Goal: Book appointment/travel/reservation

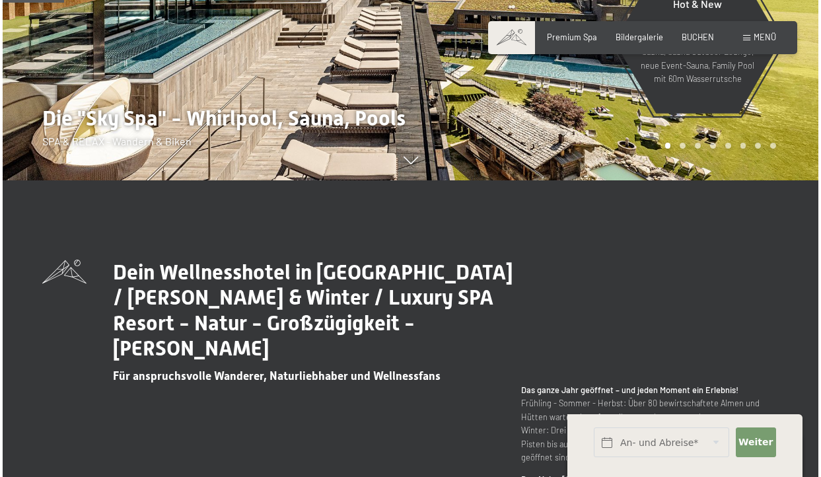
scroll to position [415, 0]
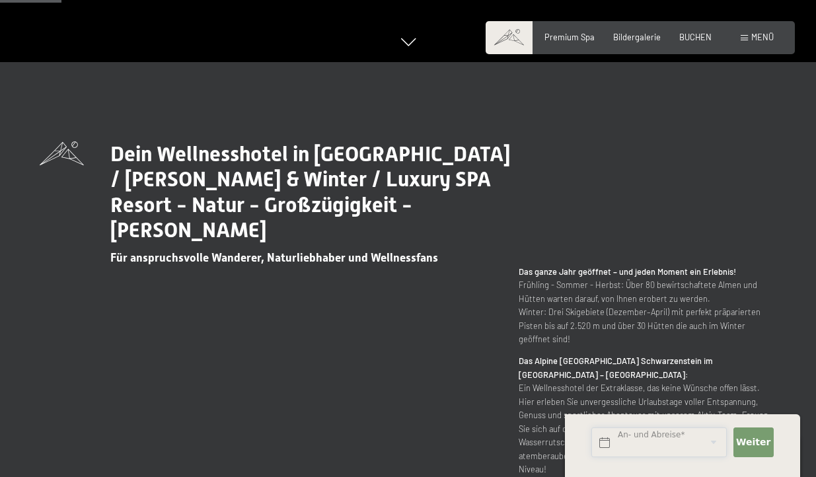
click at [630, 446] on input "text" at bounding box center [658, 442] width 135 height 30
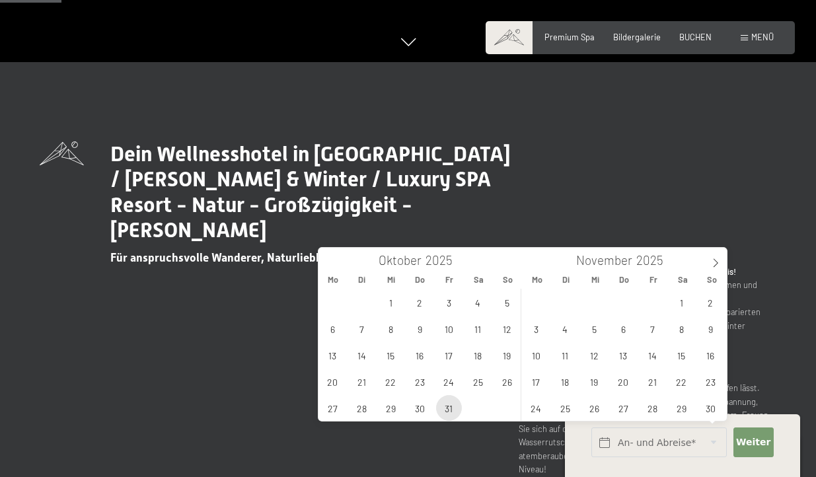
click at [458, 409] on span "31" at bounding box center [449, 408] width 26 height 26
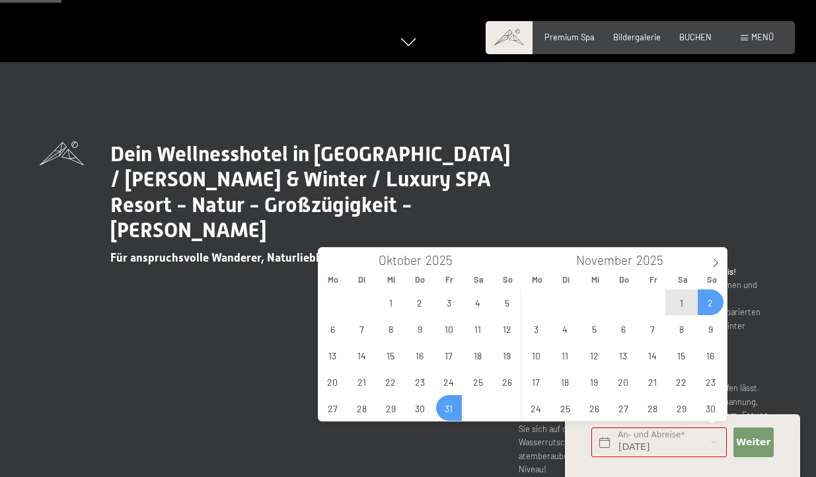
click at [707, 299] on span "2" at bounding box center [711, 302] width 26 height 26
type input "[DATE] - So. [DATE]"
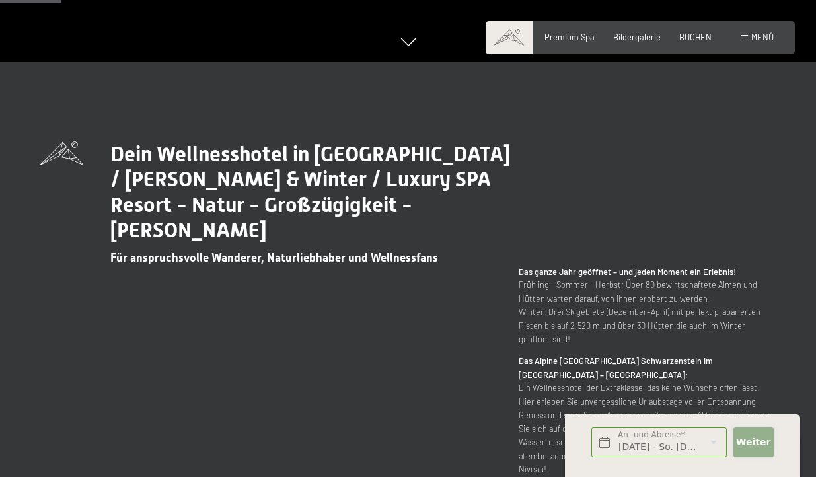
click at [750, 439] on span "Weiter" at bounding box center [753, 442] width 34 height 13
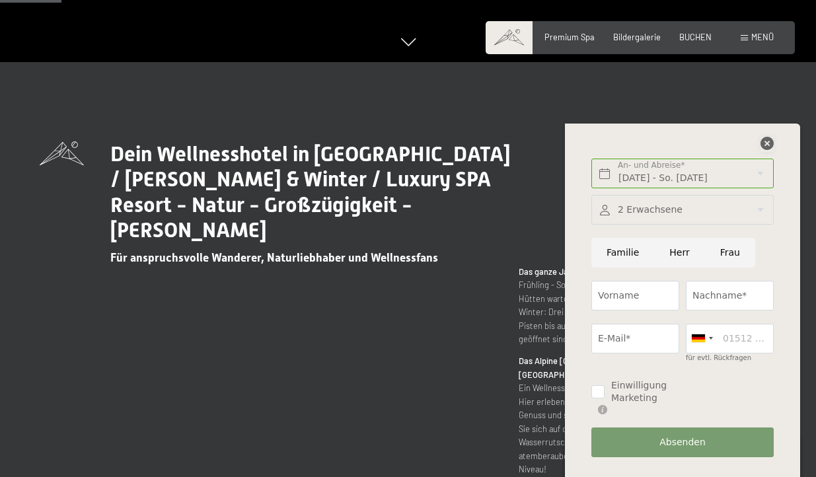
click at [766, 150] on icon at bounding box center [766, 143] width 13 height 13
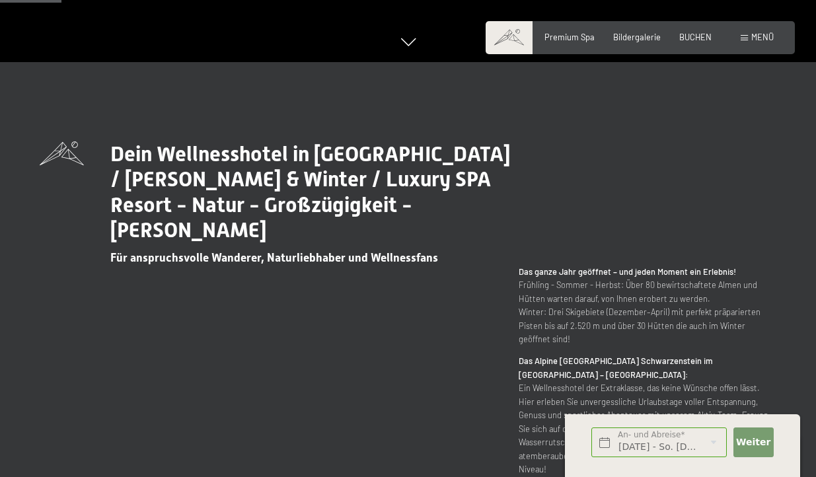
click at [765, 40] on span "Menü" at bounding box center [762, 37] width 22 height 11
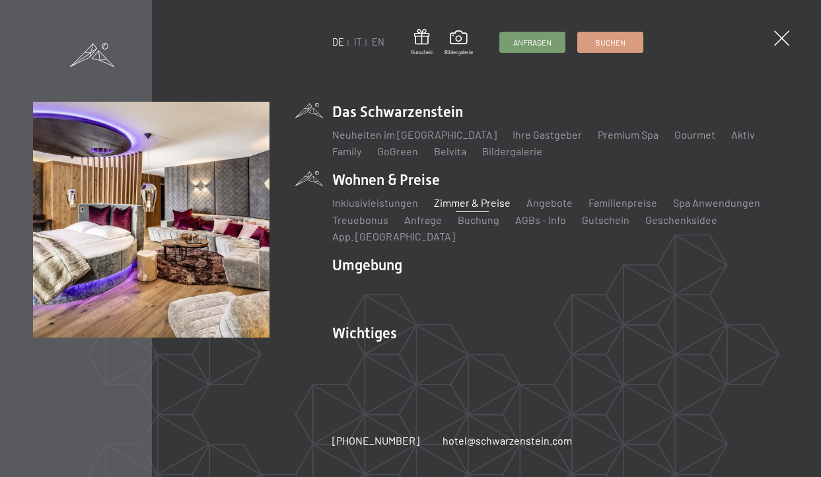
click at [449, 207] on link "Zimmer & Preise" at bounding box center [472, 202] width 77 height 13
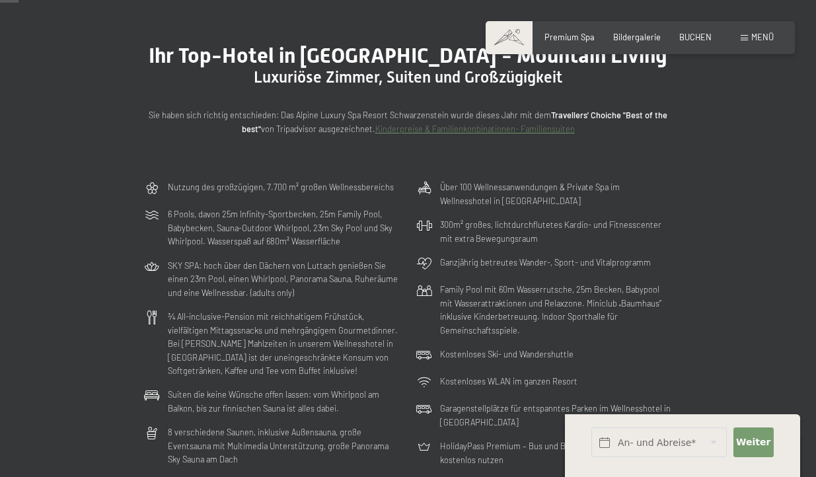
scroll to position [103, 0]
drag, startPoint x: 172, startPoint y: 214, endPoint x: 379, endPoint y: 217, distance: 206.8
click at [360, 215] on p "6 Pools, davon 25m Infinity-Sportbecken, 25m Family Pool, Babybecken, Sauna-Out…" at bounding box center [284, 227] width 233 height 40
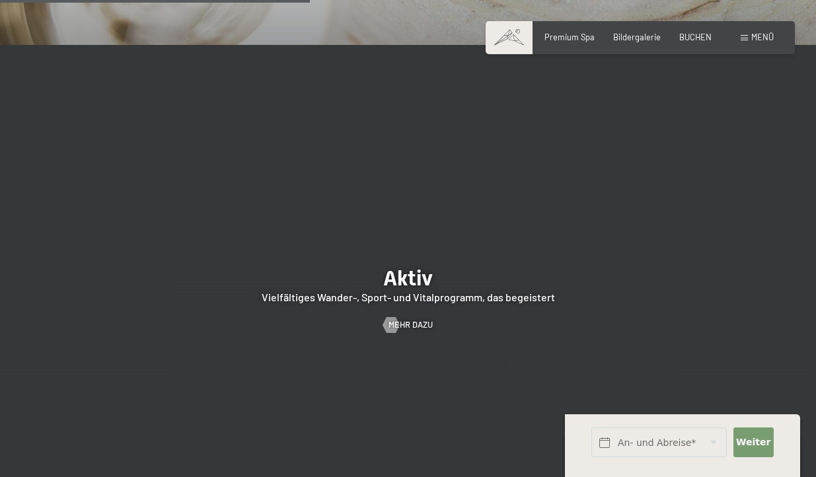
scroll to position [2489, 0]
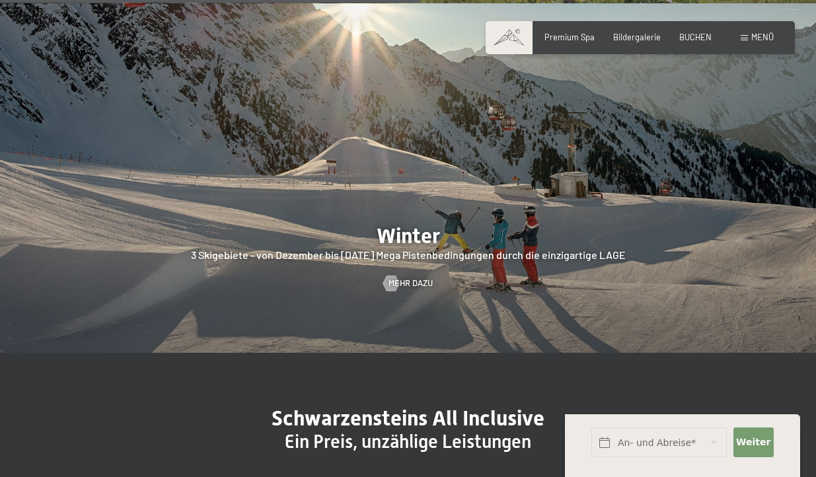
click at [764, 36] on span "Menü" at bounding box center [762, 37] width 22 height 11
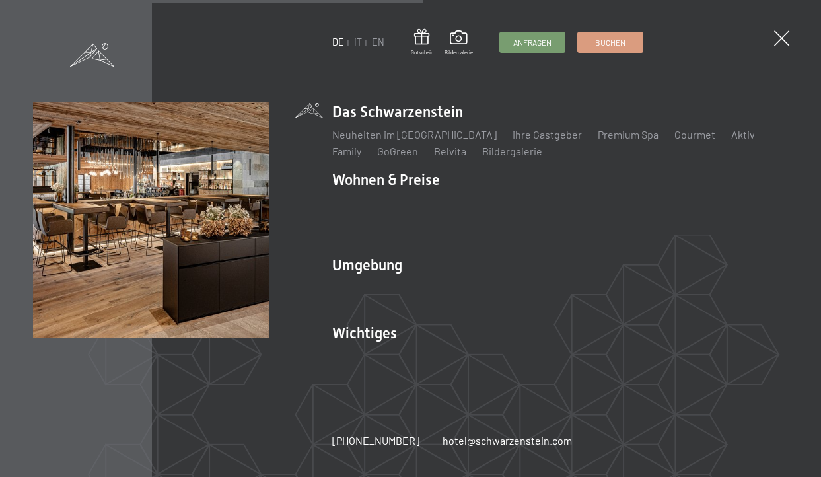
click at [757, 38] on div "DE IT EN Gutschein Bildergalerie Anfragen Buchen DE IT EN Das Schwarzenstein Ne…" at bounding box center [410, 238] width 821 height 477
click at [778, 38] on span at bounding box center [781, 39] width 22 height 22
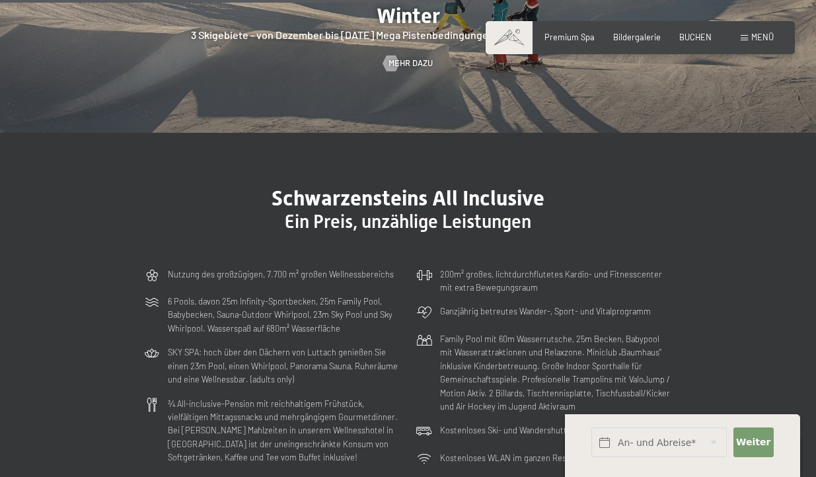
scroll to position [2669, 0]
